Goal: Transaction & Acquisition: Purchase product/service

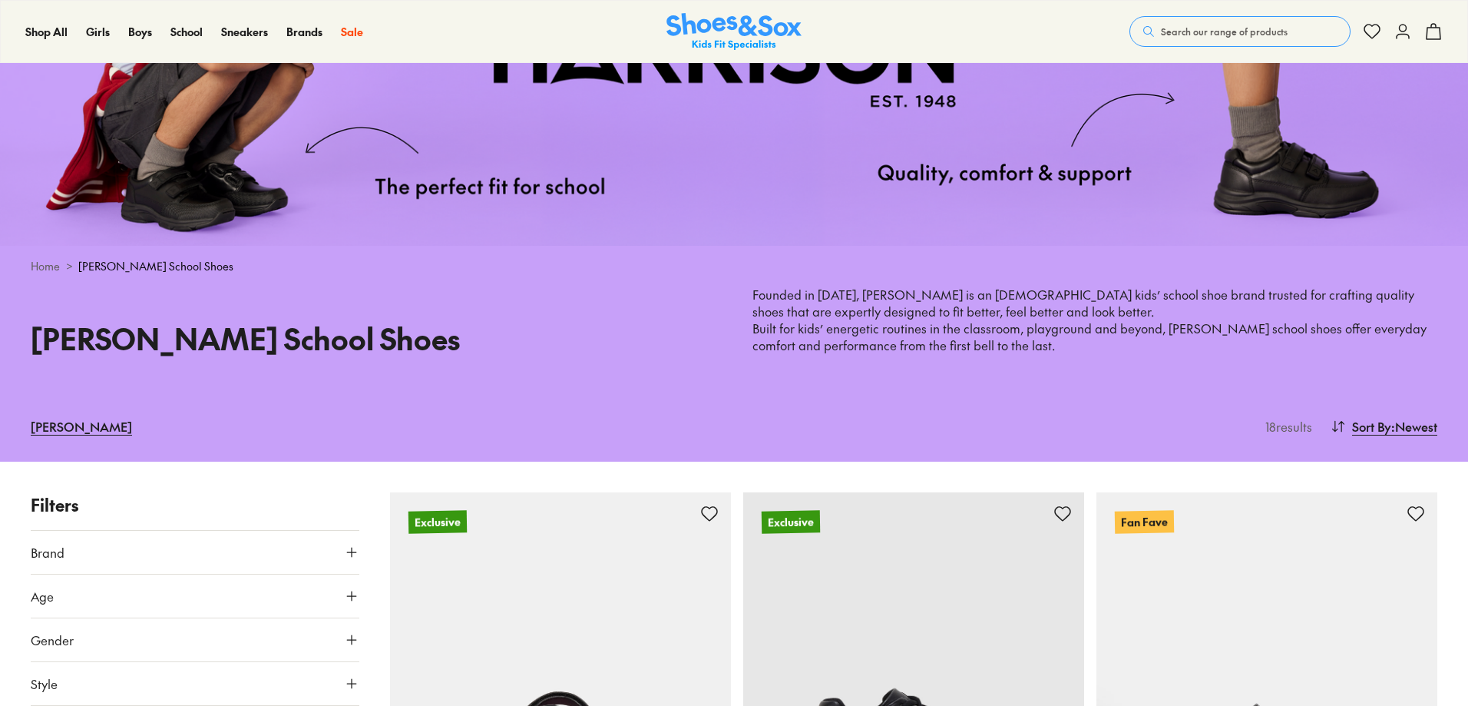
scroll to position [307, 0]
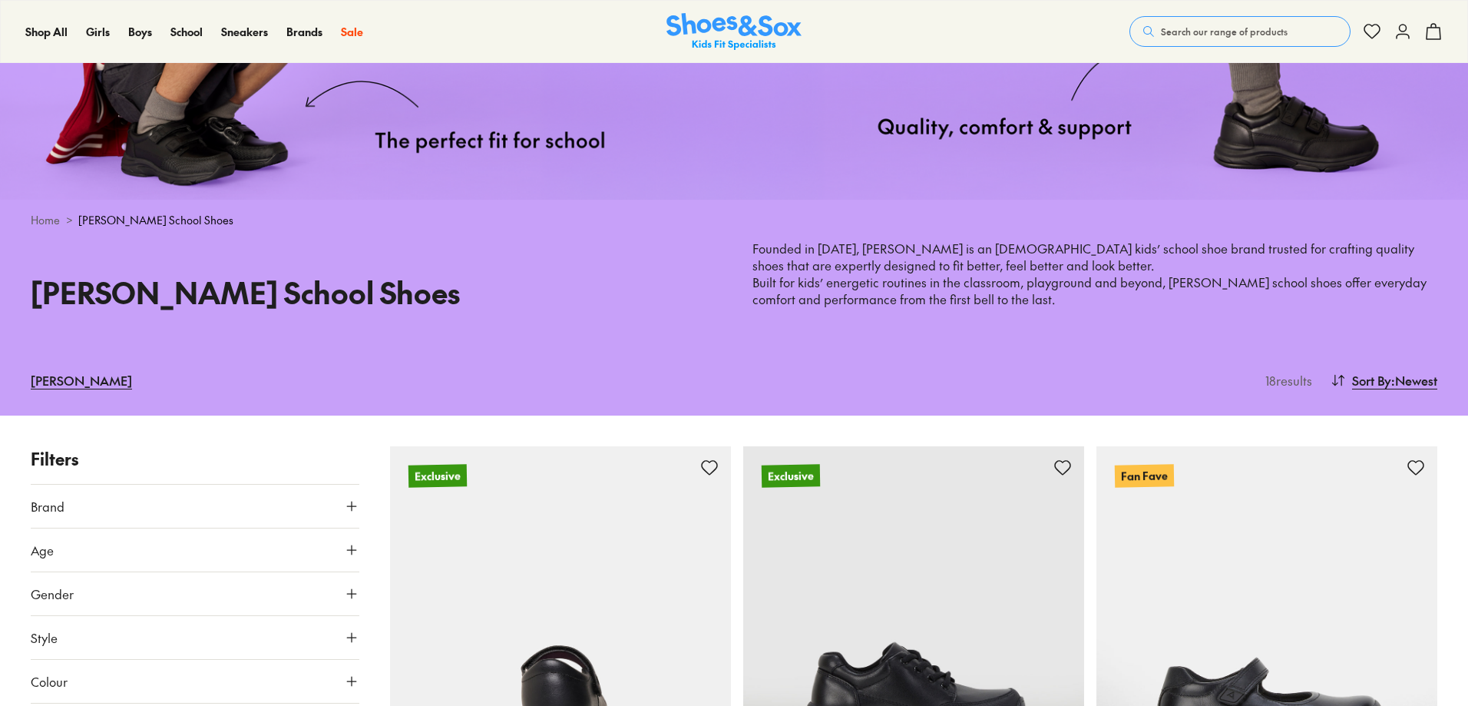
click at [657, 574] on img at bounding box center [560, 616] width 341 height 341
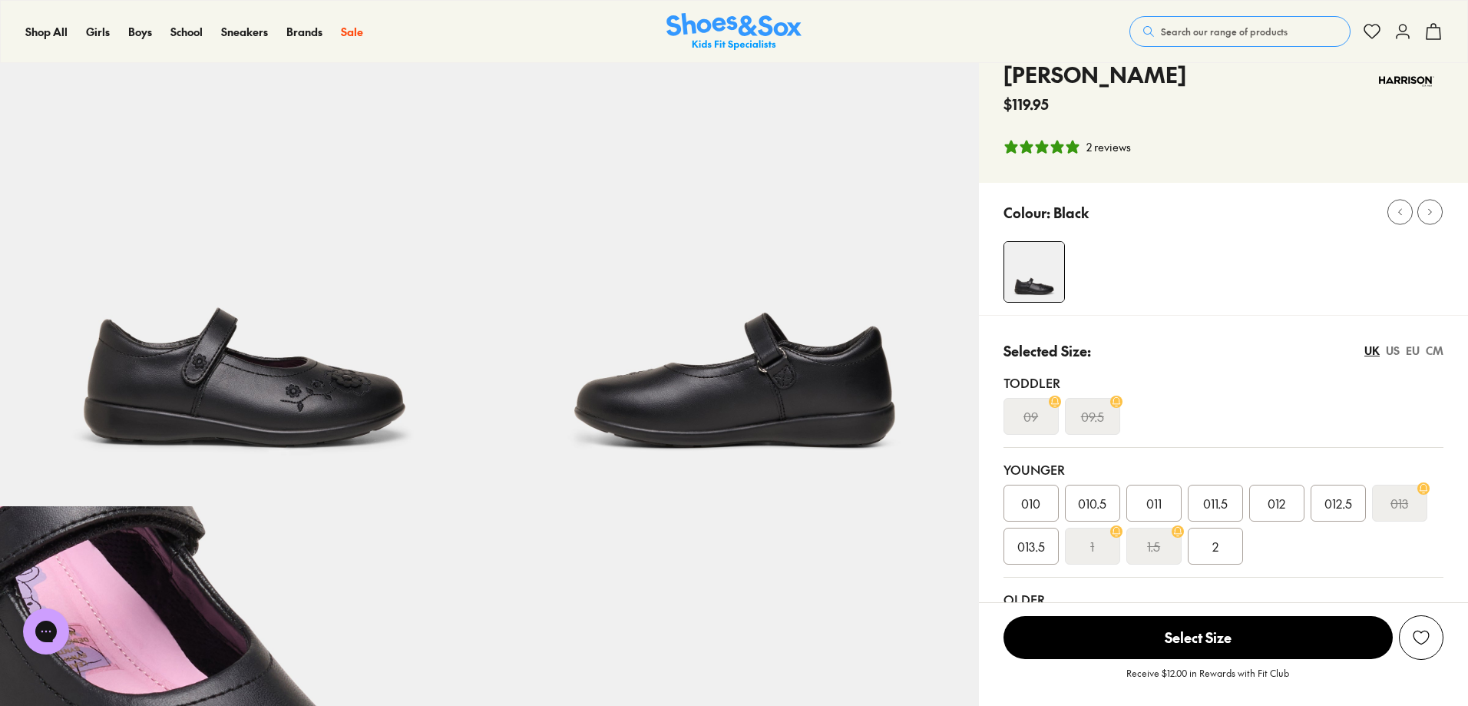
select select "*"
click at [1392, 348] on div "US" at bounding box center [1393, 351] width 14 height 16
click at [1411, 350] on div "EU" at bounding box center [1413, 351] width 14 height 16
click at [1432, 350] on div "CM" at bounding box center [1435, 351] width 18 height 16
click at [1365, 351] on div "UK" at bounding box center [1372, 351] width 15 height 16
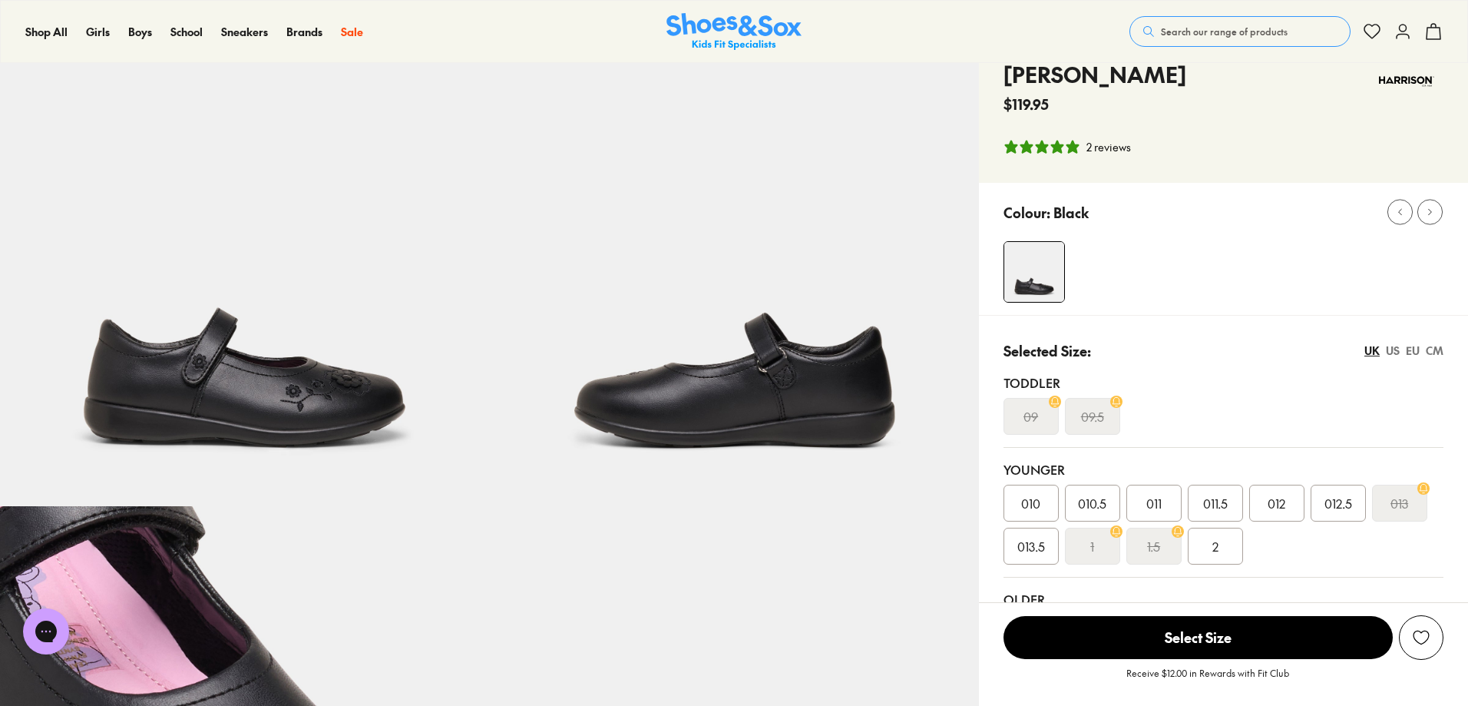
click at [1392, 347] on div "US" at bounding box center [1393, 351] width 14 height 16
click at [1411, 350] on div "EU" at bounding box center [1413, 351] width 14 height 16
click at [1433, 349] on div "CM" at bounding box center [1435, 351] width 18 height 16
click at [1376, 344] on div "UK" at bounding box center [1372, 351] width 15 height 16
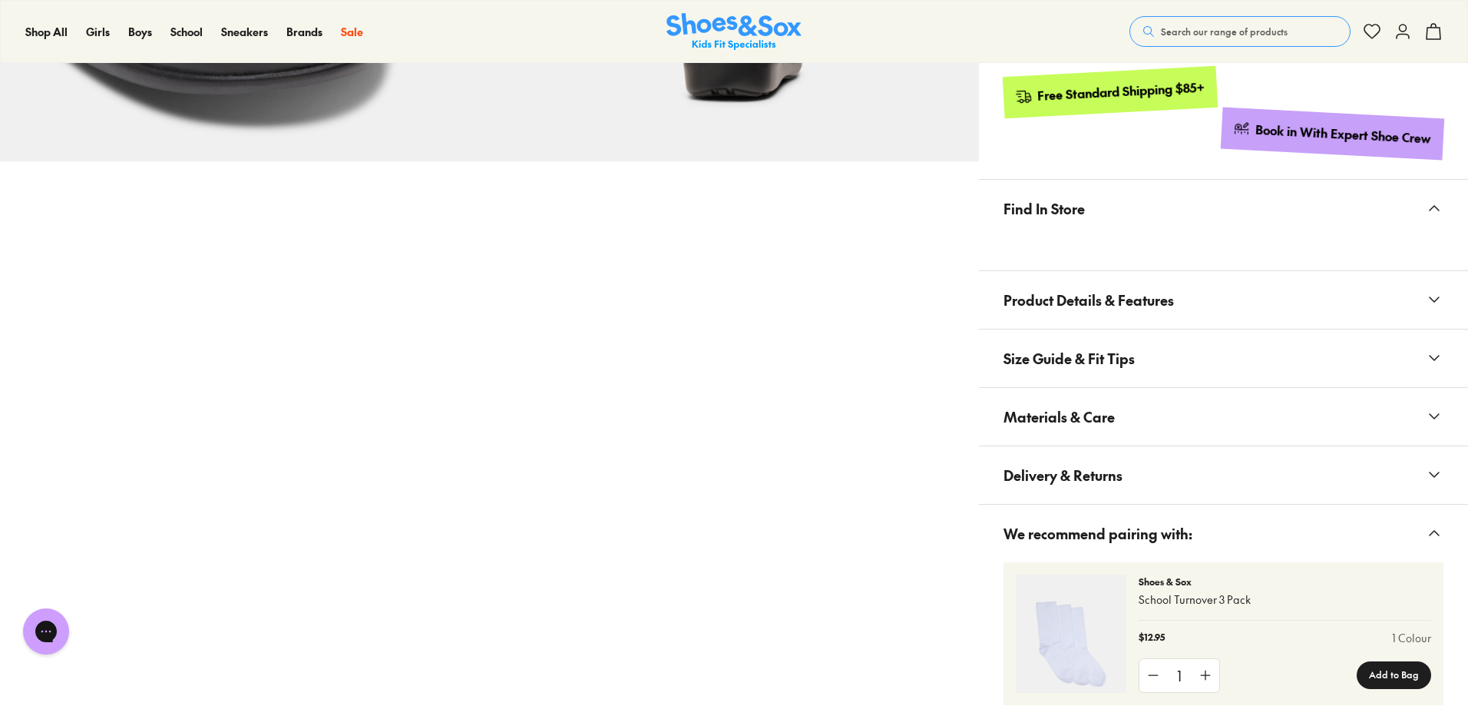
scroll to position [691, 0]
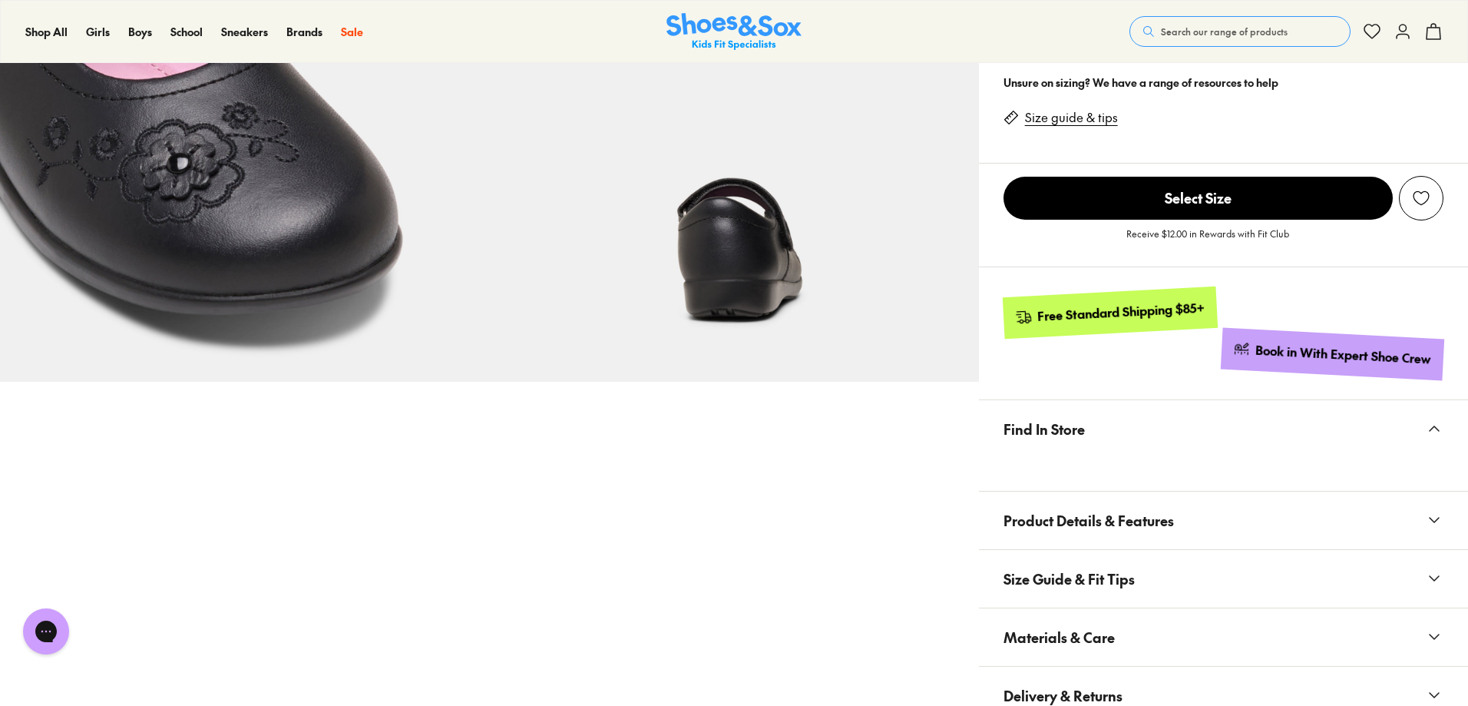
click at [1057, 568] on span "Size Guide & Fit Tips" at bounding box center [1069, 578] width 131 height 45
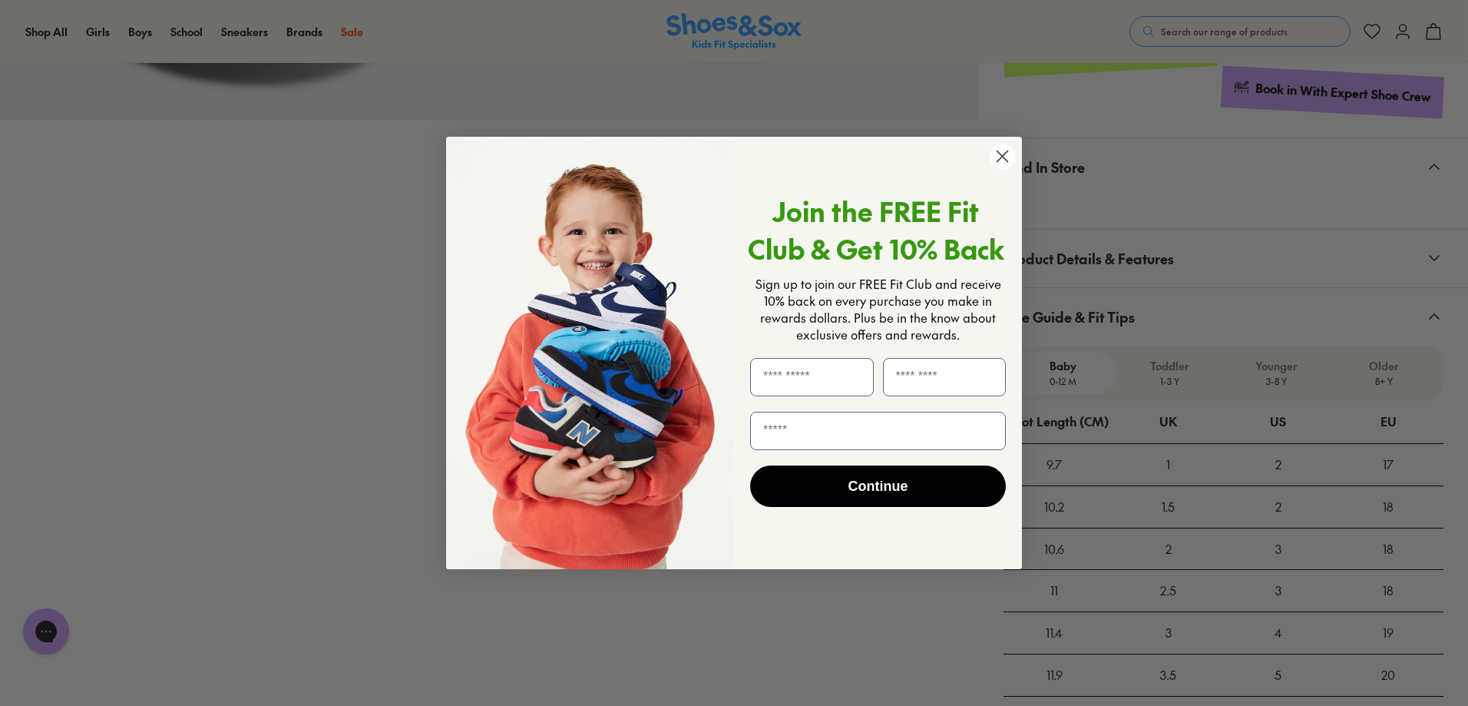
scroll to position [922, 0]
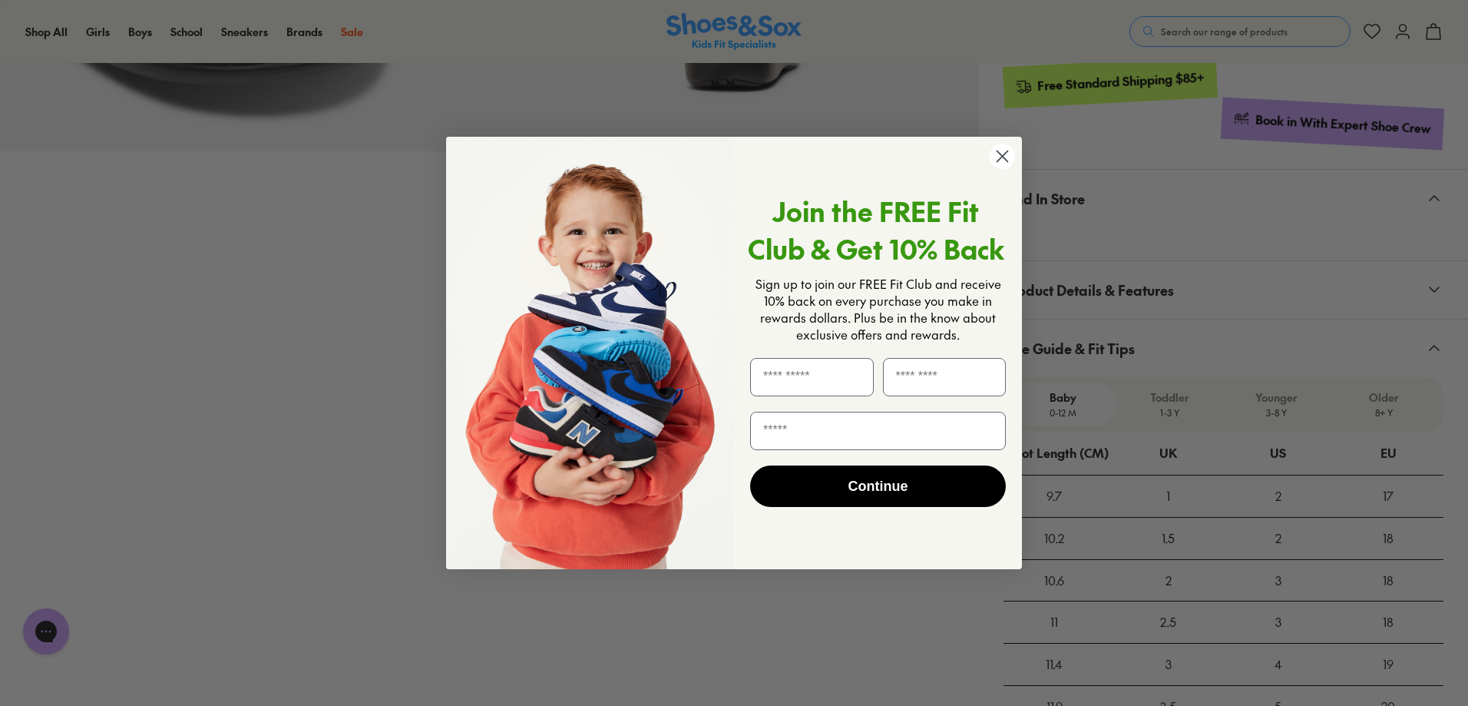
click at [1001, 160] on circle "Close dialog" at bounding box center [1002, 156] width 25 height 25
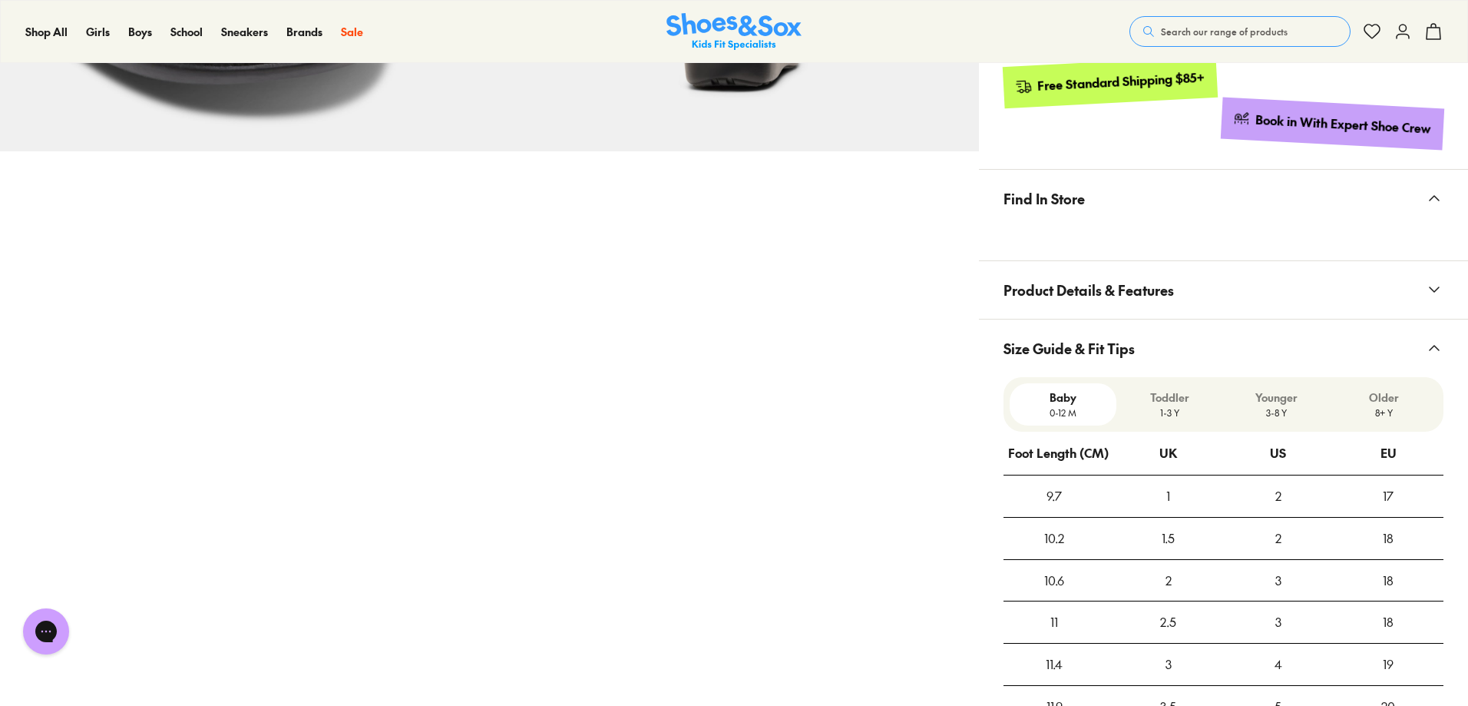
click at [1093, 292] on span "Product Details & Features" at bounding box center [1089, 289] width 170 height 45
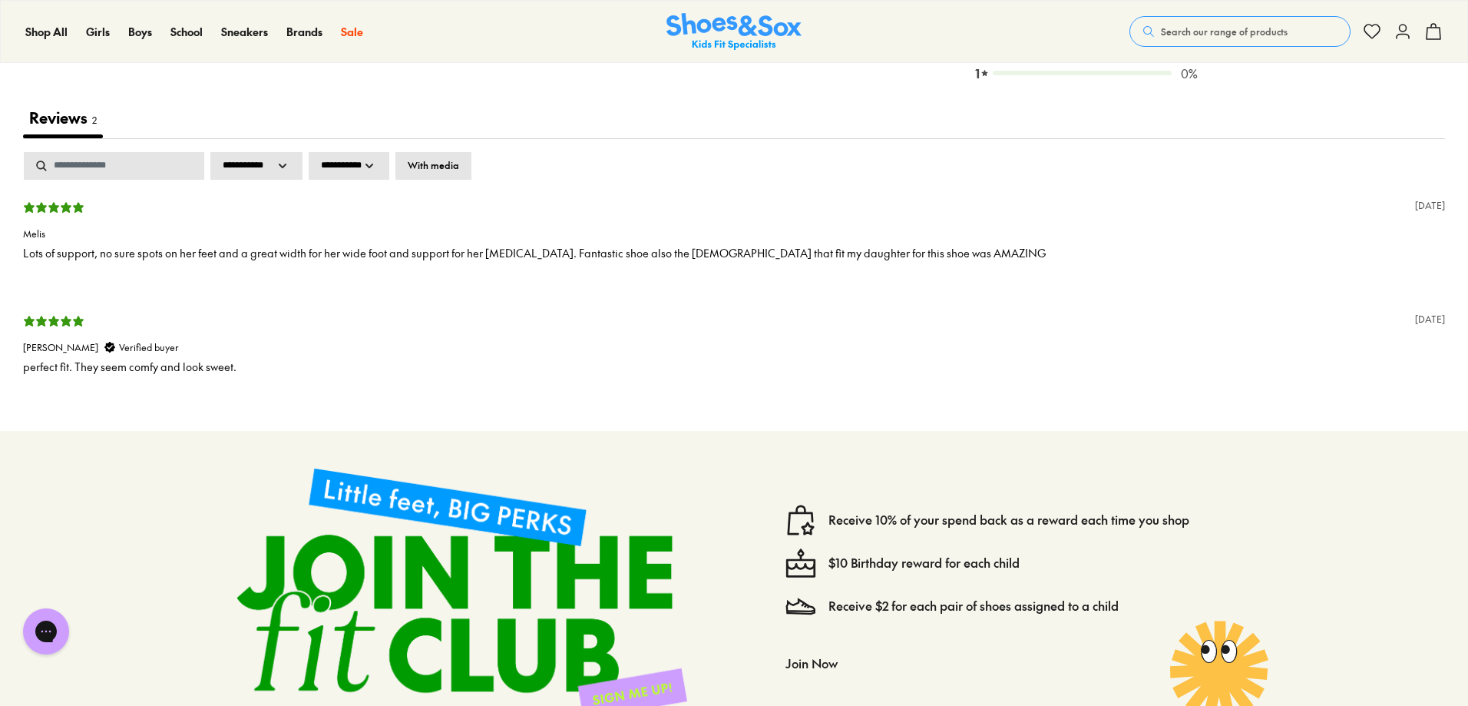
scroll to position [3226, 0]
